Goal: Task Accomplishment & Management: Complete application form

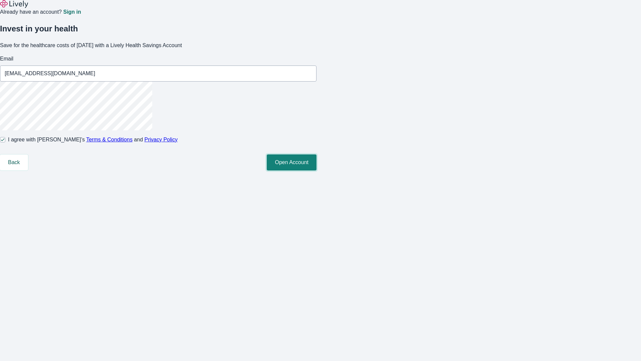
click at [317, 170] on button "Open Account" at bounding box center [292, 162] width 50 height 16
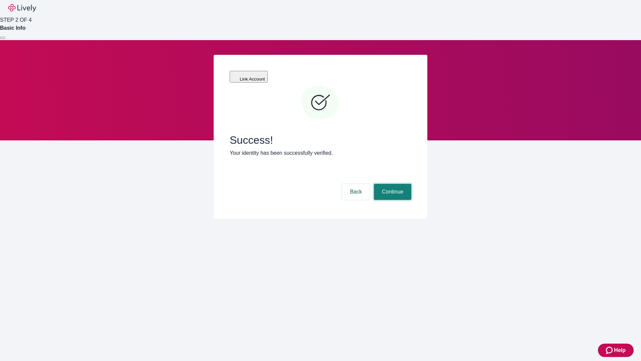
click at [392, 184] on button "Continue" at bounding box center [392, 192] width 37 height 16
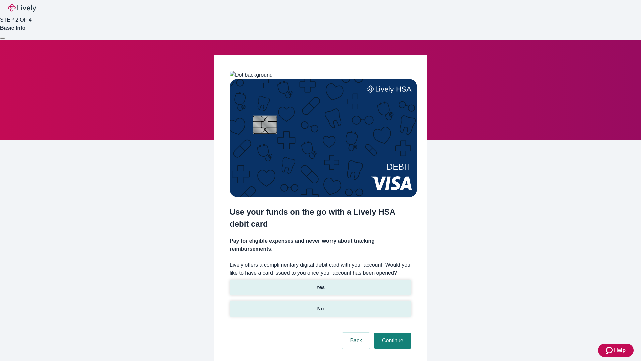
click at [320, 305] on p "No" at bounding box center [321, 308] width 6 height 7
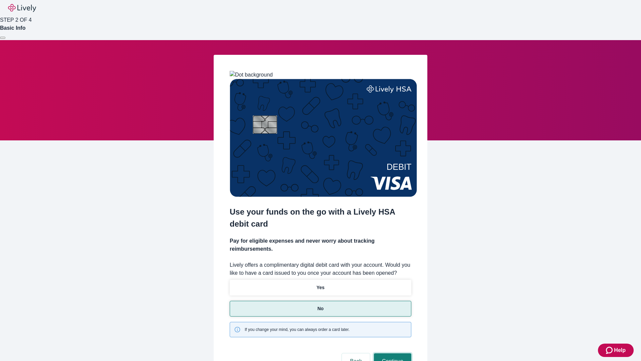
click at [392, 353] on button "Continue" at bounding box center [392, 361] width 37 height 16
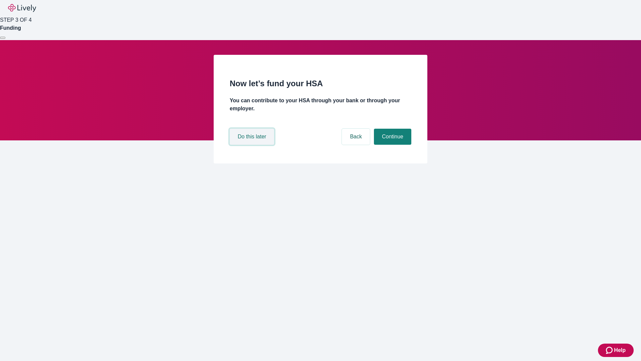
click at [253, 145] on button "Do this later" at bounding box center [252, 137] width 44 height 16
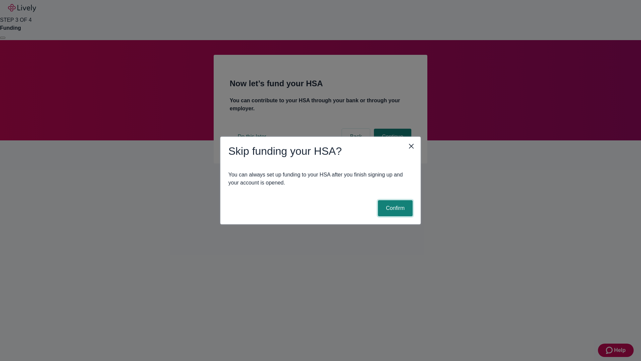
click at [395, 208] on button "Confirm" at bounding box center [395, 208] width 35 height 16
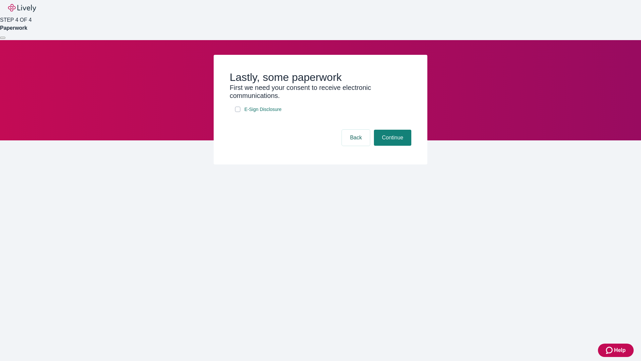
click at [238, 112] on input "E-Sign Disclosure" at bounding box center [237, 109] width 5 height 5
checkbox input "true"
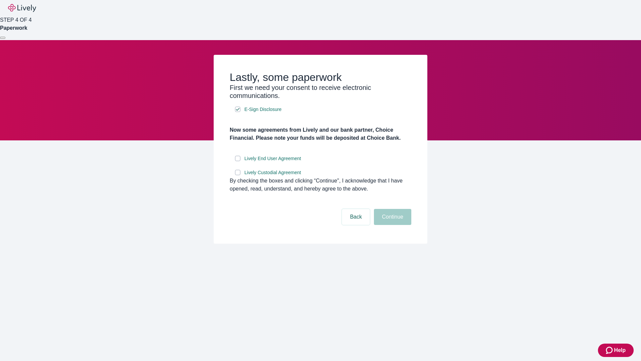
click at [238, 161] on input "Lively End User Agreement" at bounding box center [237, 158] width 5 height 5
checkbox input "true"
click at [238, 175] on input "Lively Custodial Agreement" at bounding box center [237, 172] width 5 height 5
checkbox input "true"
click at [392, 225] on button "Continue" at bounding box center [392, 217] width 37 height 16
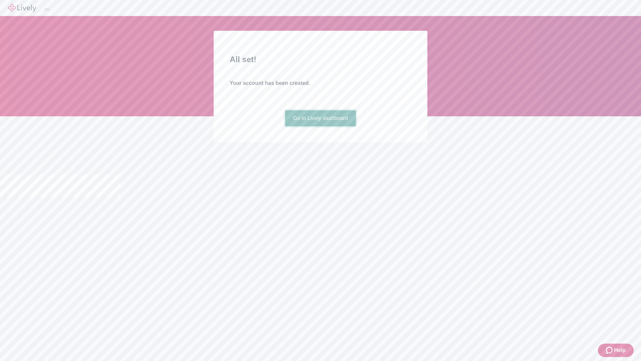
click at [320, 126] on link "Go to Lively dashboard" at bounding box center [320, 118] width 71 height 16
